Goal: Obtain resource: Download file/media

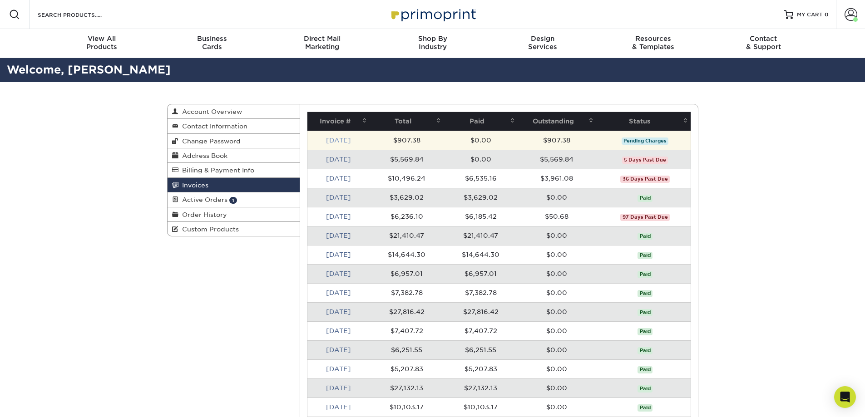
click at [341, 143] on link "[DATE]" at bounding box center [338, 140] width 25 height 7
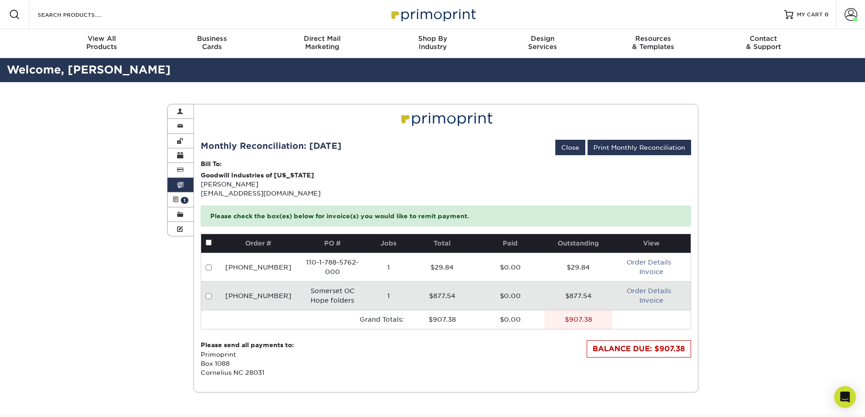
click at [651, 296] on td "Order Details Invoice" at bounding box center [651, 295] width 78 height 29
click at [646, 300] on link "Invoice" at bounding box center [651, 300] width 24 height 7
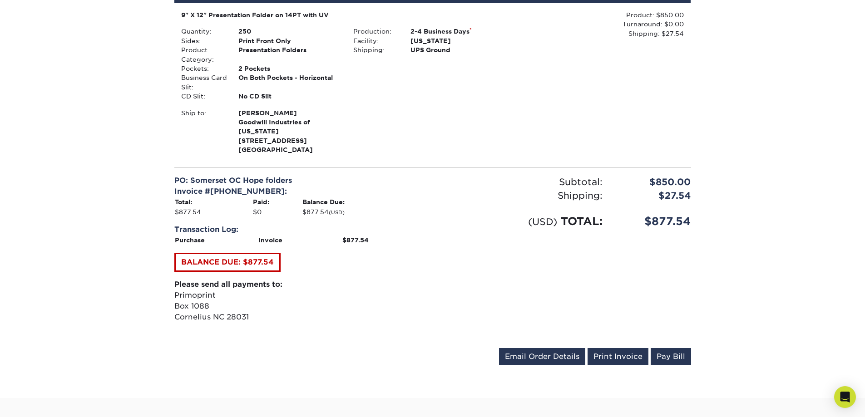
scroll to position [227, 0]
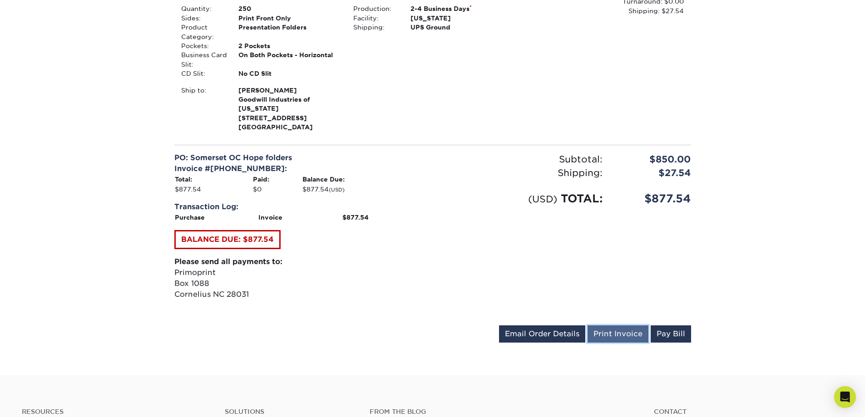
click at [608, 331] on link "Print Invoice" at bounding box center [617, 333] width 61 height 17
